Goal: Information Seeking & Learning: Learn about a topic

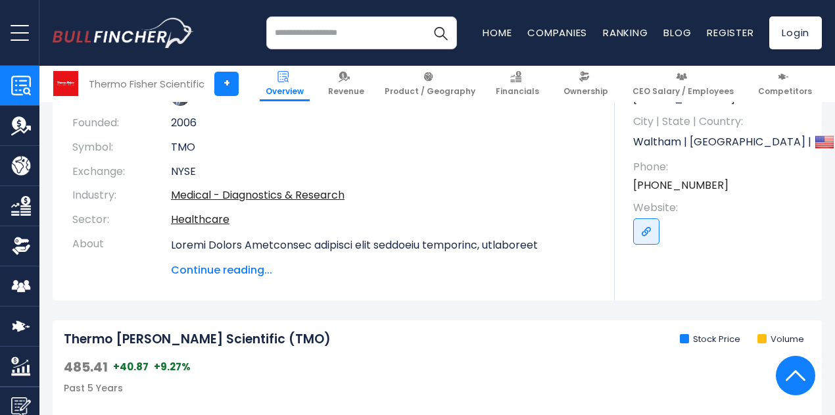
scroll to position [197, 0]
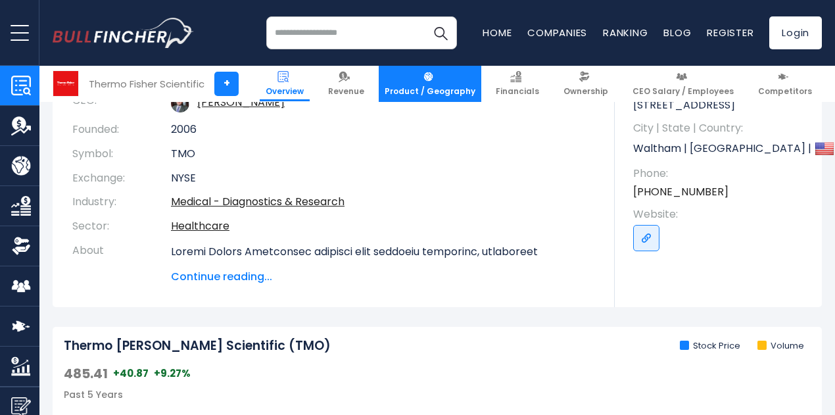
click at [444, 87] on span "Product / Geography" at bounding box center [430, 91] width 91 height 11
click at [432, 91] on span "Product / Geography" at bounding box center [430, 91] width 91 height 11
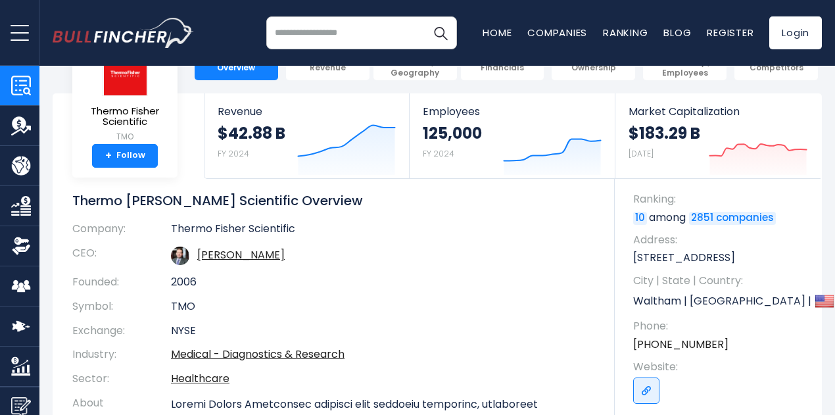
scroll to position [0, 0]
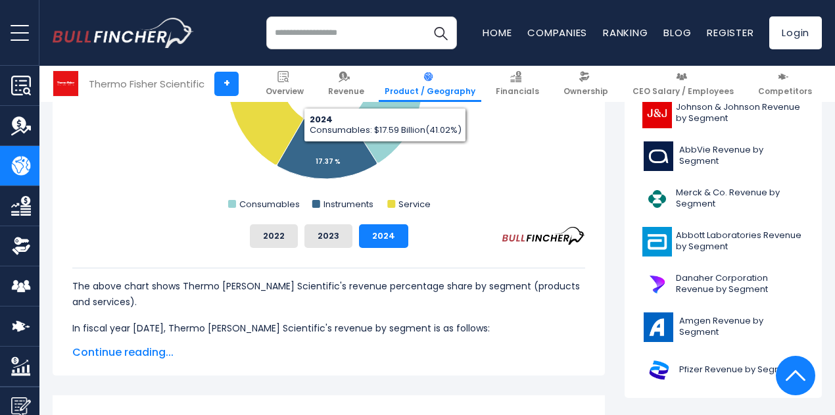
scroll to position [526, 0]
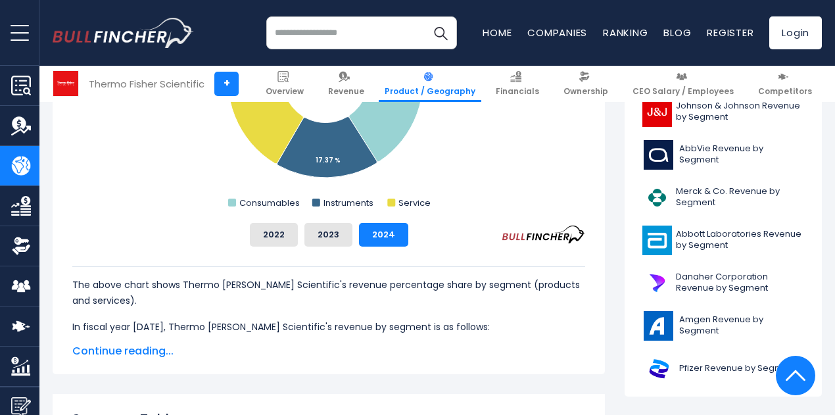
click at [118, 350] on span "Continue reading..." at bounding box center [328, 351] width 513 height 16
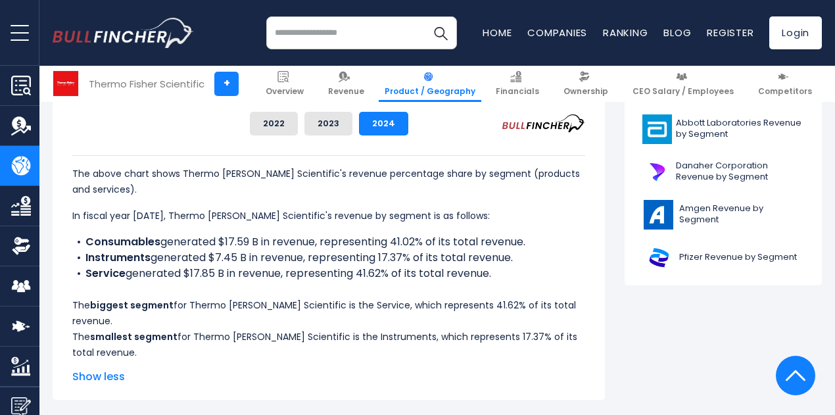
scroll to position [657, 0]
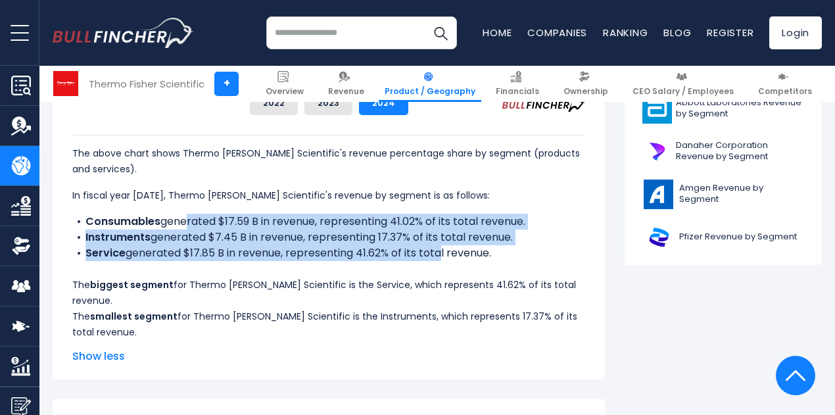
drag, startPoint x: 176, startPoint y: 218, endPoint x: 425, endPoint y: 260, distance: 252.6
click at [425, 260] on ul "Consumables generated $17.59 B in revenue, representing 41.02% of its total rev…" at bounding box center [328, 237] width 513 height 47
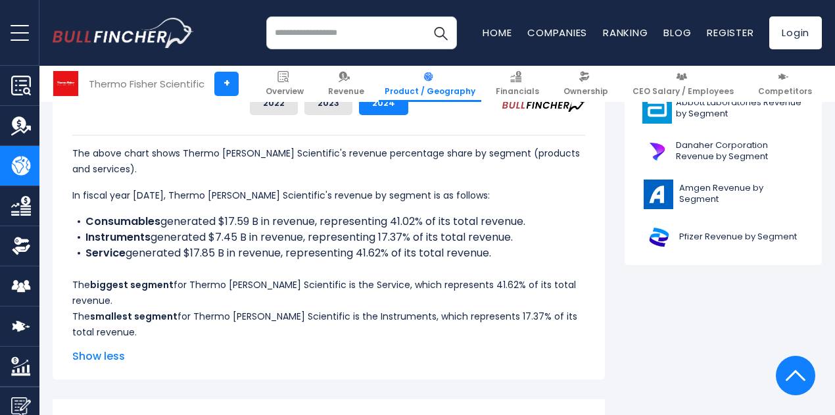
click at [426, 264] on div "The above chart shows Thermo Fisher Scientific's revenue percentage share by se…" at bounding box center [328, 237] width 513 height 205
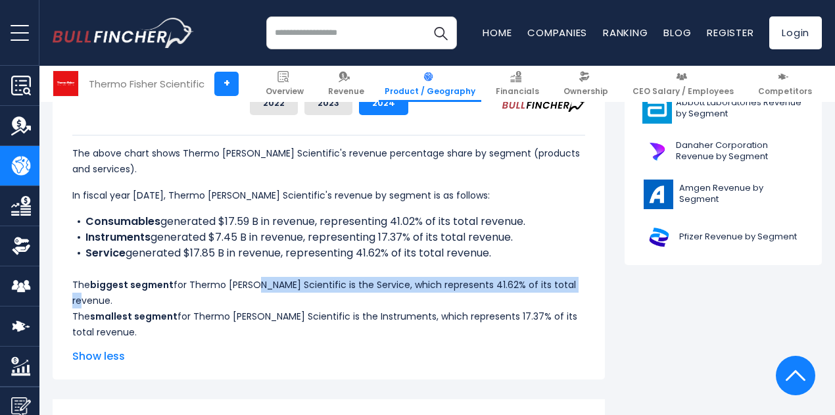
drag, startPoint x: 266, startPoint y: 283, endPoint x: 343, endPoint y: 294, distance: 77.7
click at [343, 294] on div "The above chart shows Thermo Fisher Scientific's revenue percentage share by se…" at bounding box center [328, 237] width 513 height 205
click at [251, 300] on div "The above chart shows Thermo Fisher Scientific's revenue percentage share by se…" at bounding box center [328, 237] width 513 height 205
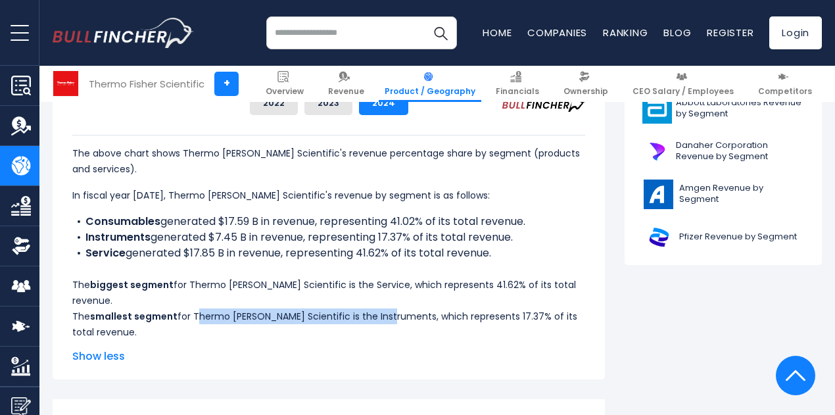
drag, startPoint x: 201, startPoint y: 314, endPoint x: 417, endPoint y: 316, distance: 215.6
click at [417, 316] on div "The above chart shows Thermo Fisher Scientific's revenue percentage share by se…" at bounding box center [328, 237] width 513 height 205
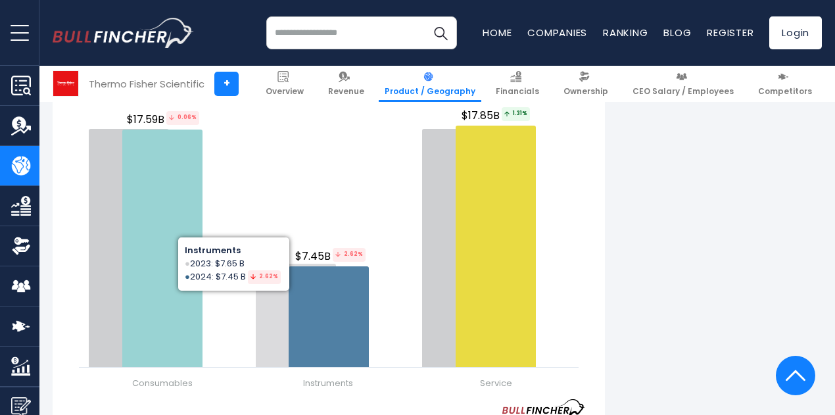
scroll to position [1906, 0]
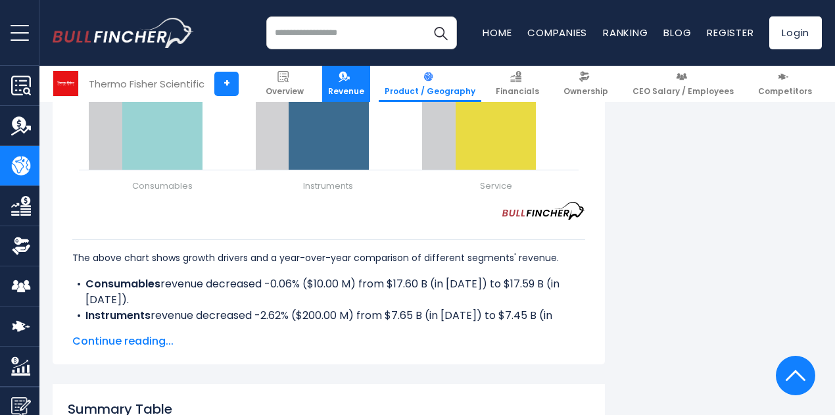
click at [340, 80] on link "Revenue" at bounding box center [346, 84] width 48 height 36
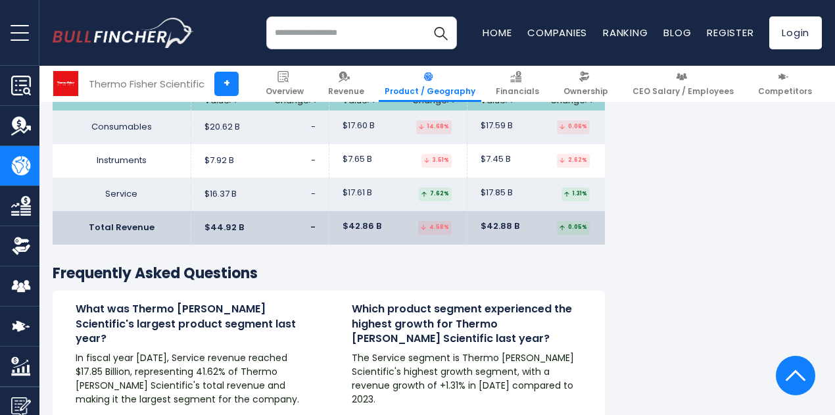
scroll to position [2301, 0]
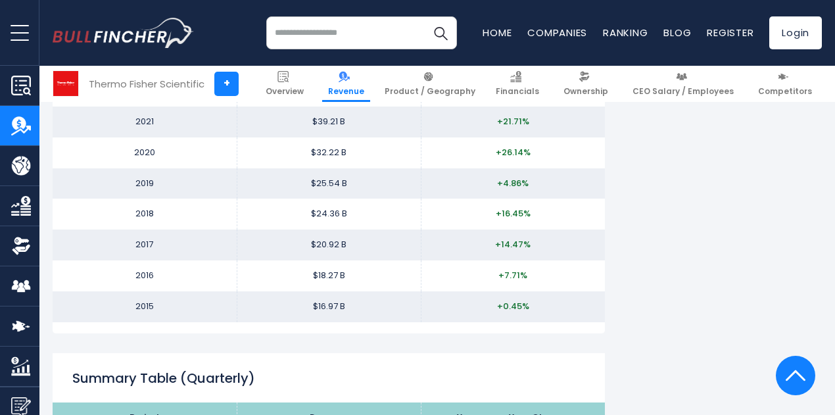
scroll to position [1578, 0]
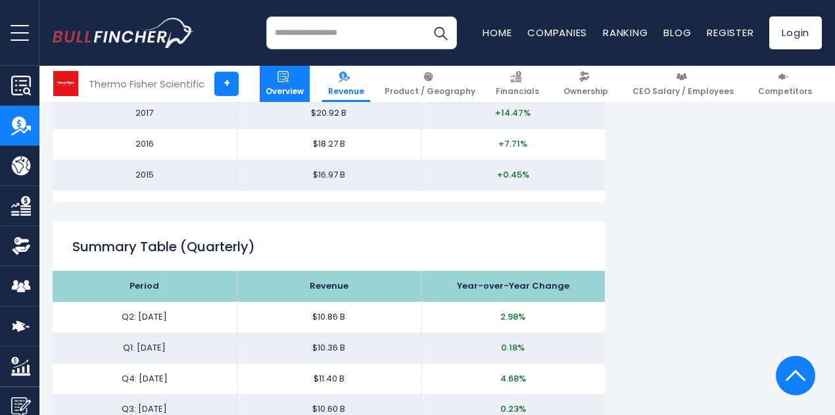
click at [289, 77] on img at bounding box center [282, 76] width 11 height 11
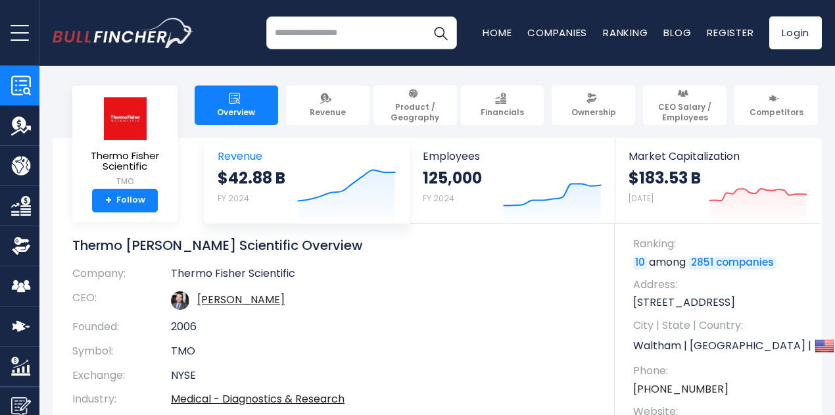
click at [314, 189] on icon at bounding box center [346, 185] width 97 height 31
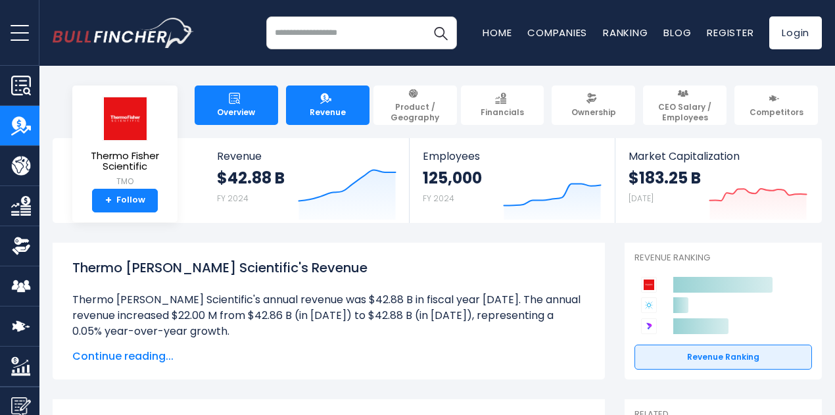
drag, startPoint x: 294, startPoint y: 169, endPoint x: 235, endPoint y: 104, distance: 87.9
click at [235, 107] on span "Overview" at bounding box center [236, 112] width 38 height 11
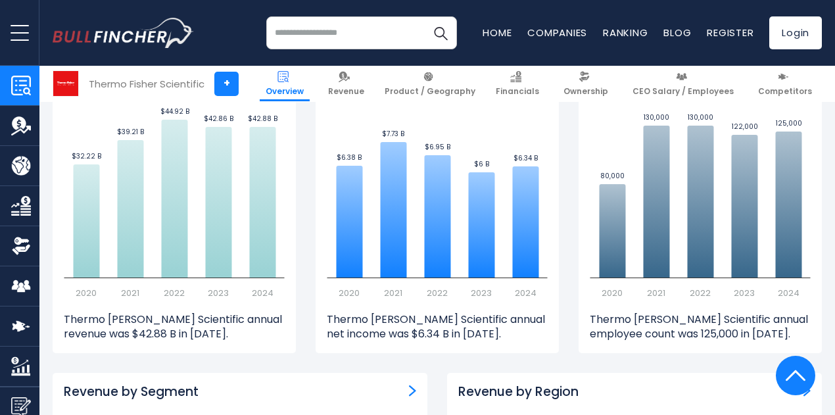
scroll to position [855, 0]
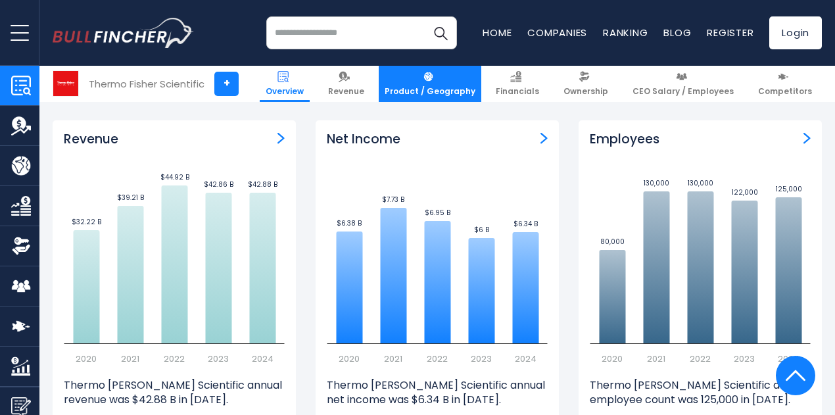
click at [448, 85] on link "Product / Geography" at bounding box center [430, 84] width 103 height 36
